Goal: Check status: Check status

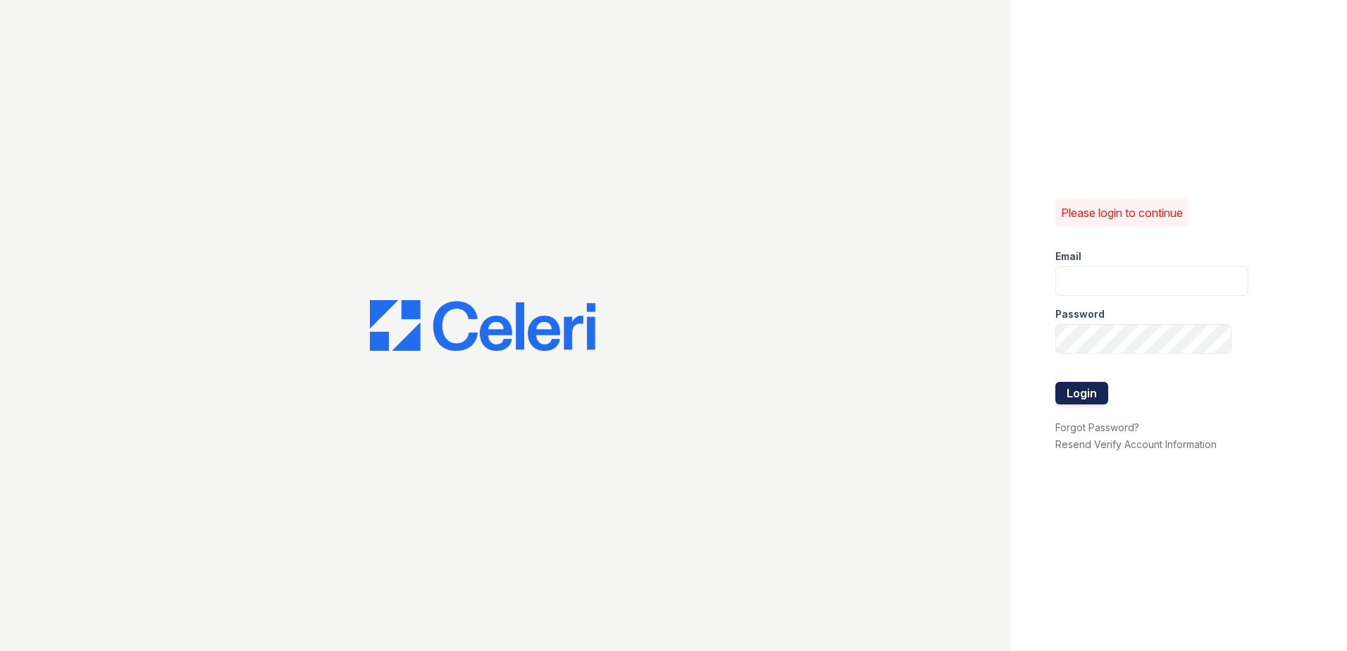
type input "[EMAIL_ADDRESS][DOMAIN_NAME]"
click at [1077, 387] on button "Login" at bounding box center [1081, 393] width 53 height 23
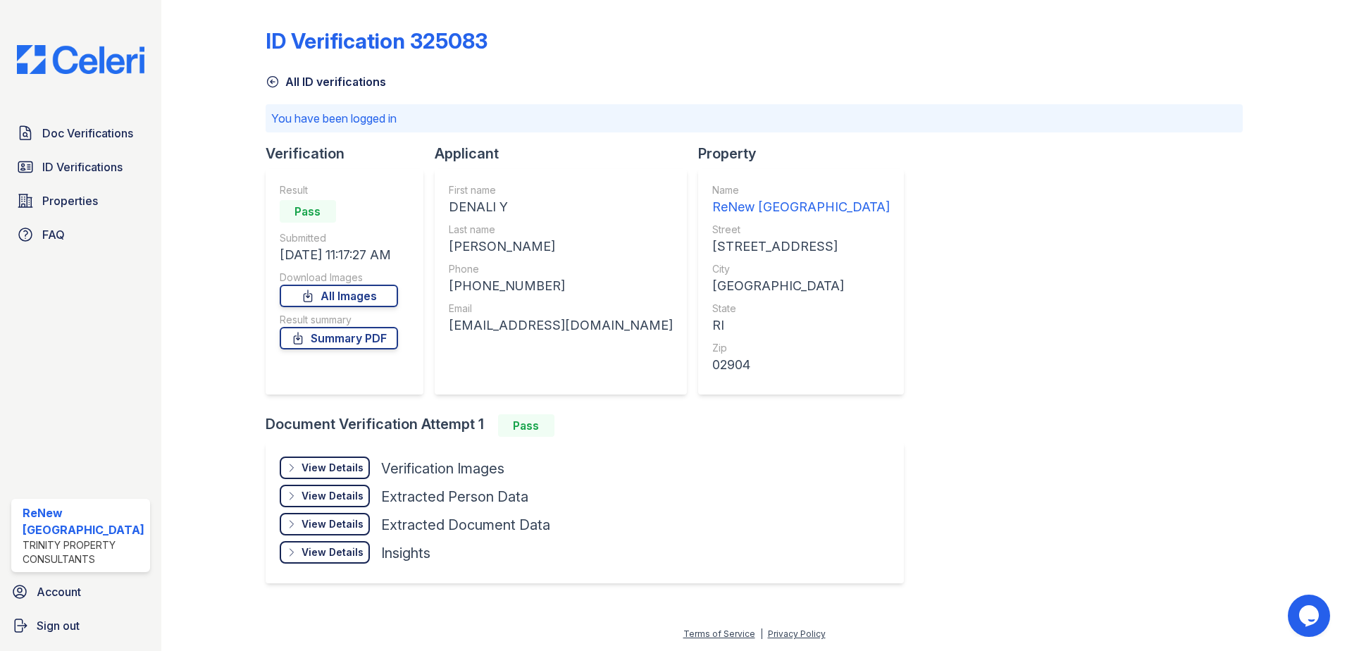
click at [324, 468] on div "View Details" at bounding box center [332, 468] width 62 height 14
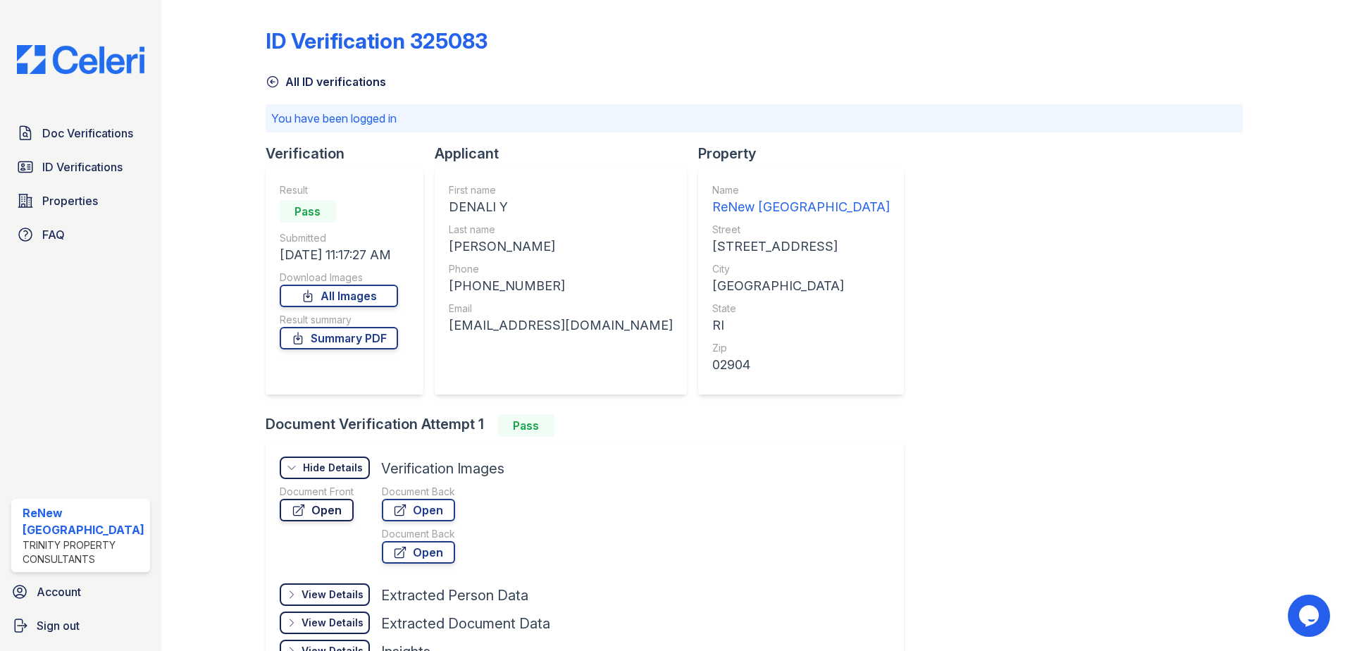
click at [322, 504] on link "Open" at bounding box center [317, 510] width 74 height 23
click at [77, 169] on span "ID Verifications" at bounding box center [82, 166] width 80 height 17
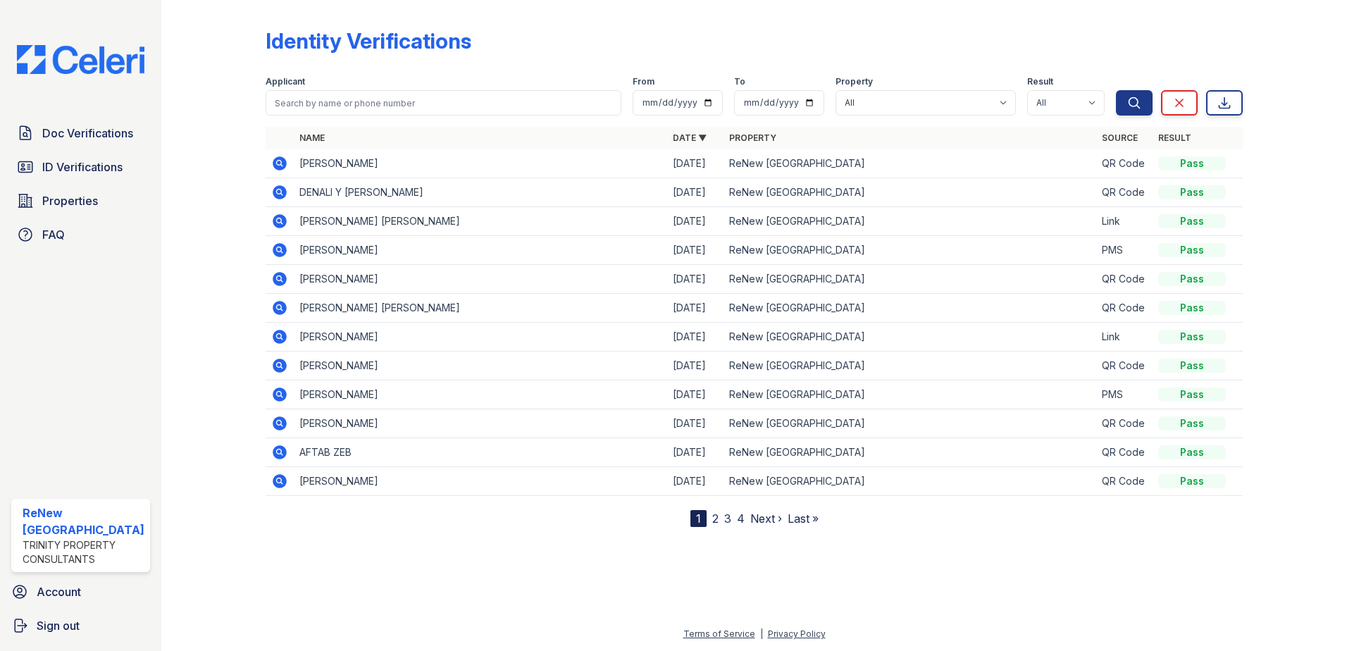
click at [281, 166] on icon at bounding box center [279, 163] width 17 height 17
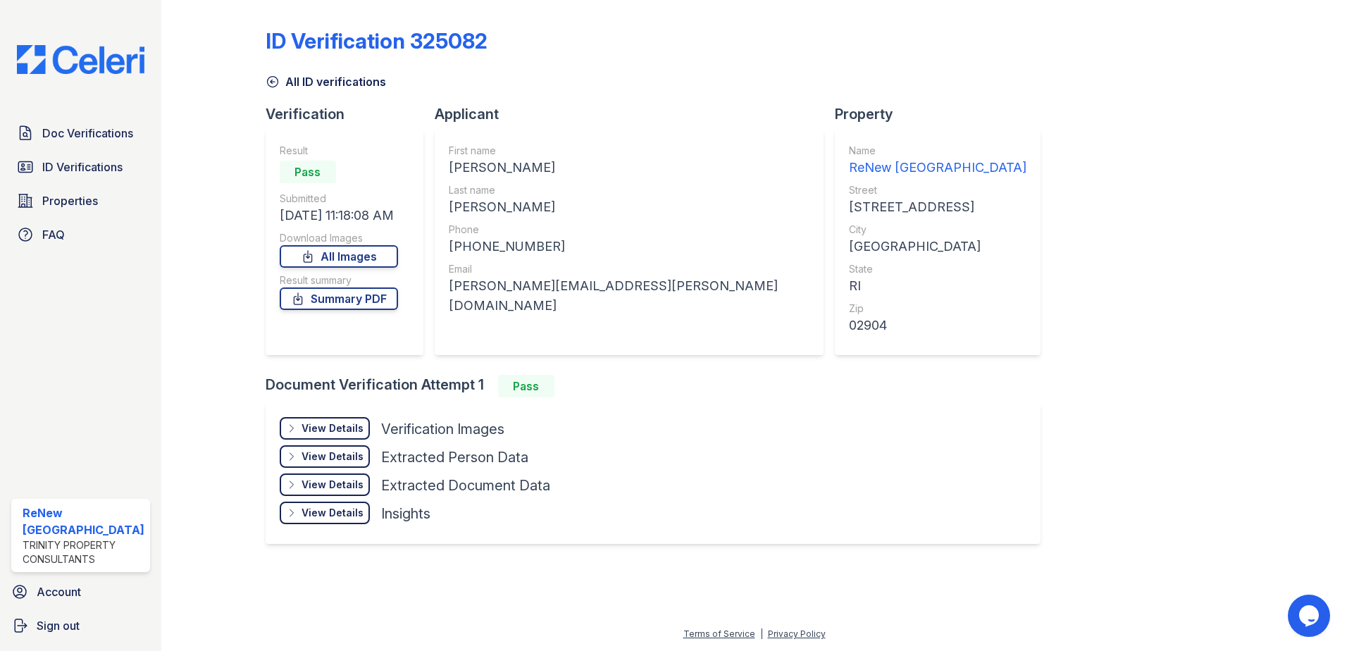
click at [365, 428] on div "View Details Details" at bounding box center [325, 428] width 90 height 23
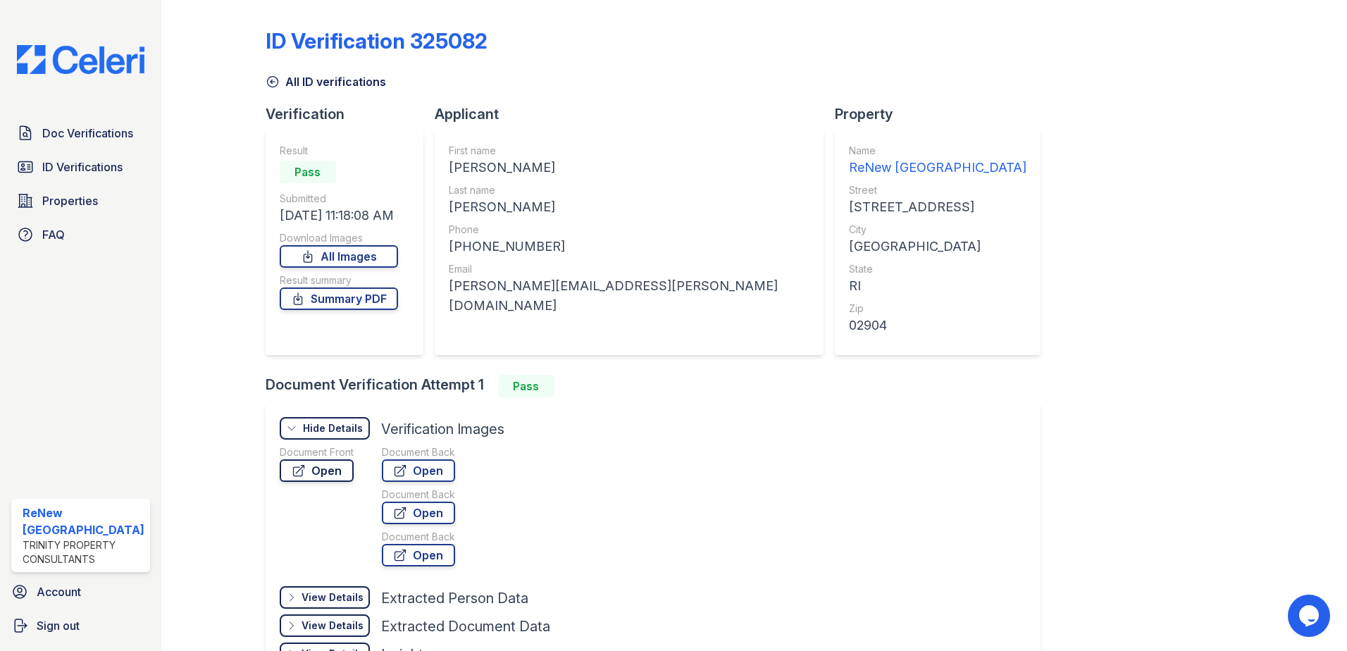
click at [316, 471] on link "Open" at bounding box center [317, 470] width 74 height 23
